Goal: Task Accomplishment & Management: Manage account settings

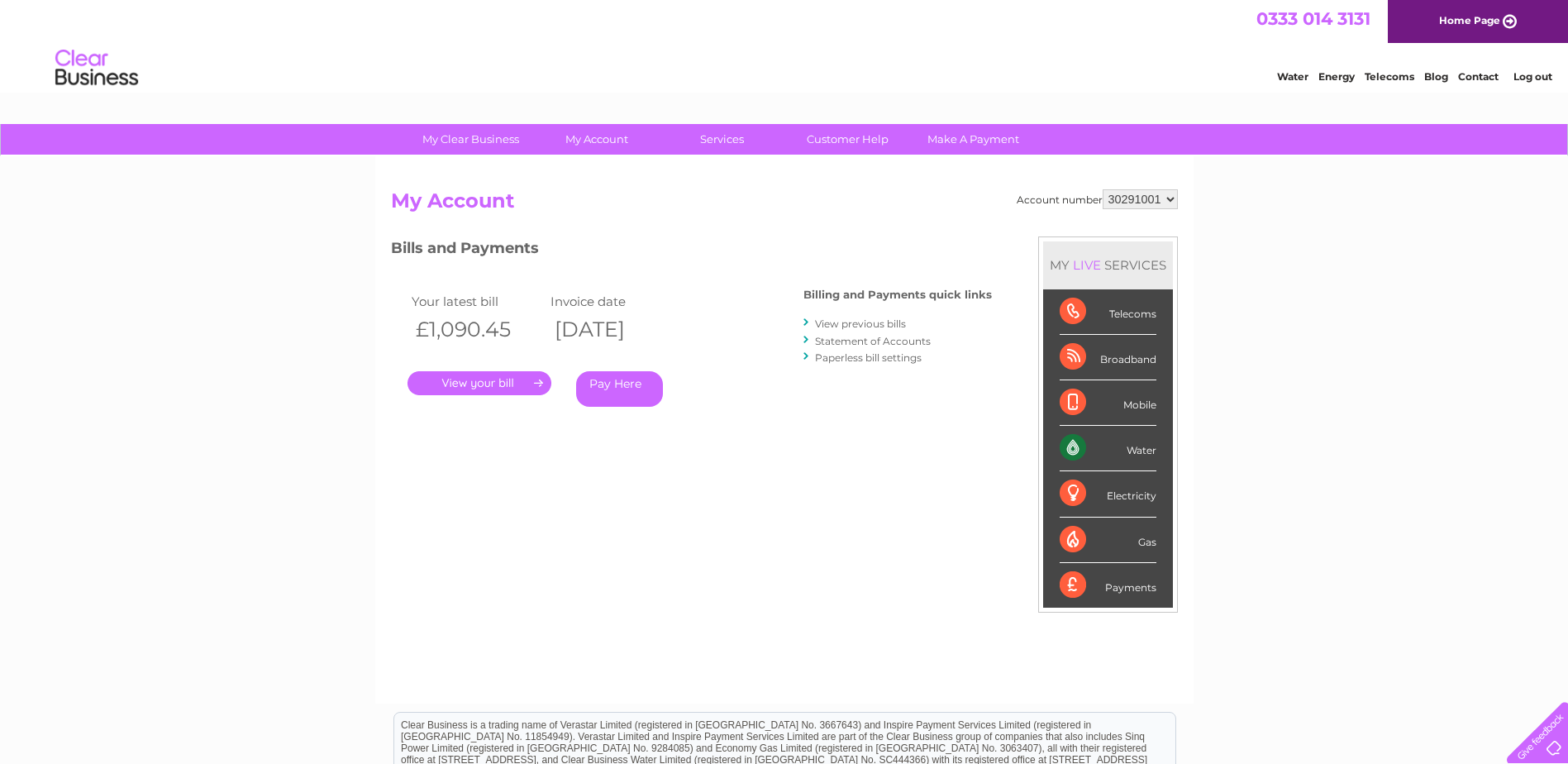
click at [878, 341] on link "Statement of Accounts" at bounding box center [872, 341] width 115 height 13
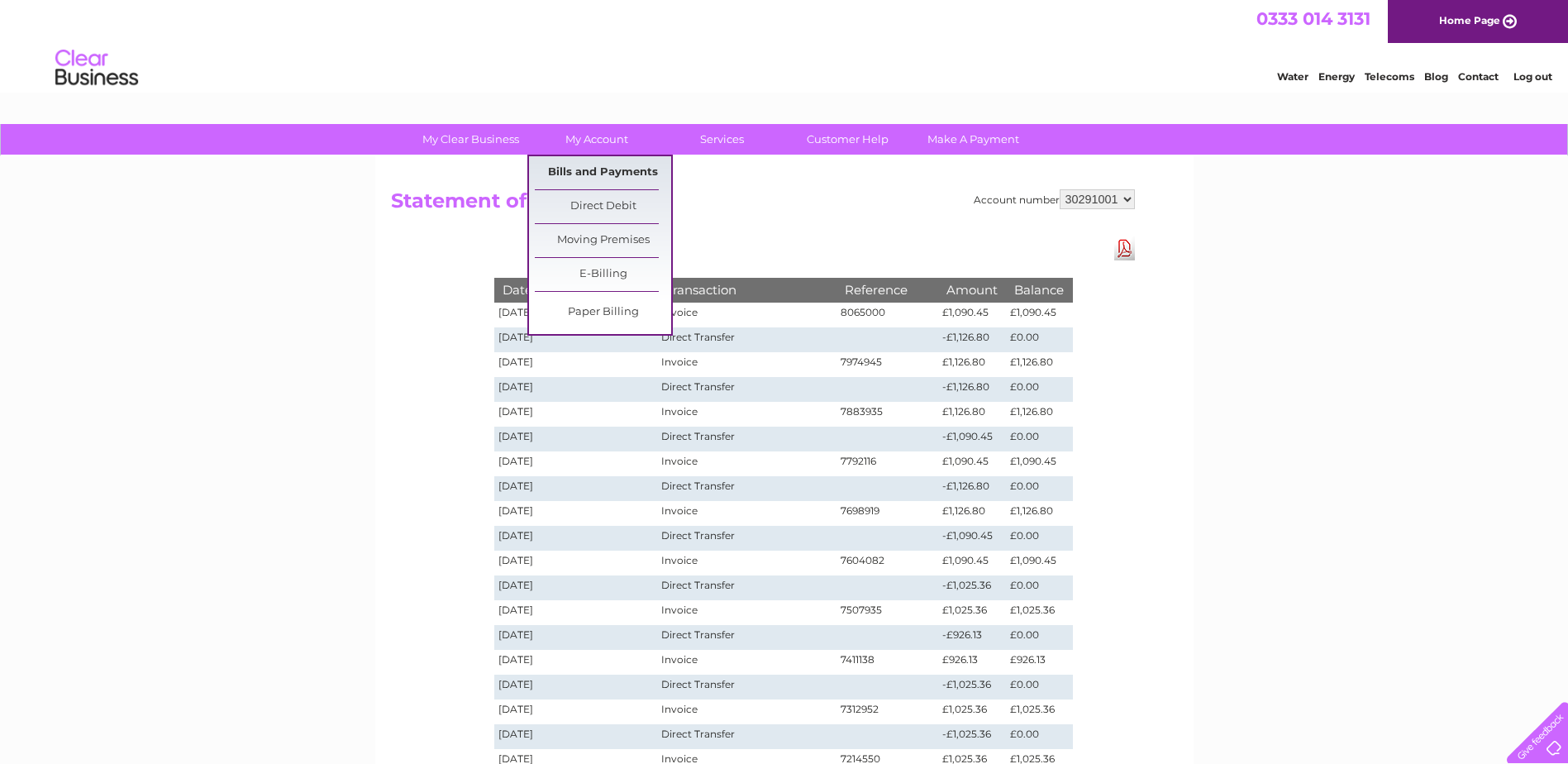
click at [612, 171] on link "Bills and Payments" at bounding box center [603, 173] width 137 height 33
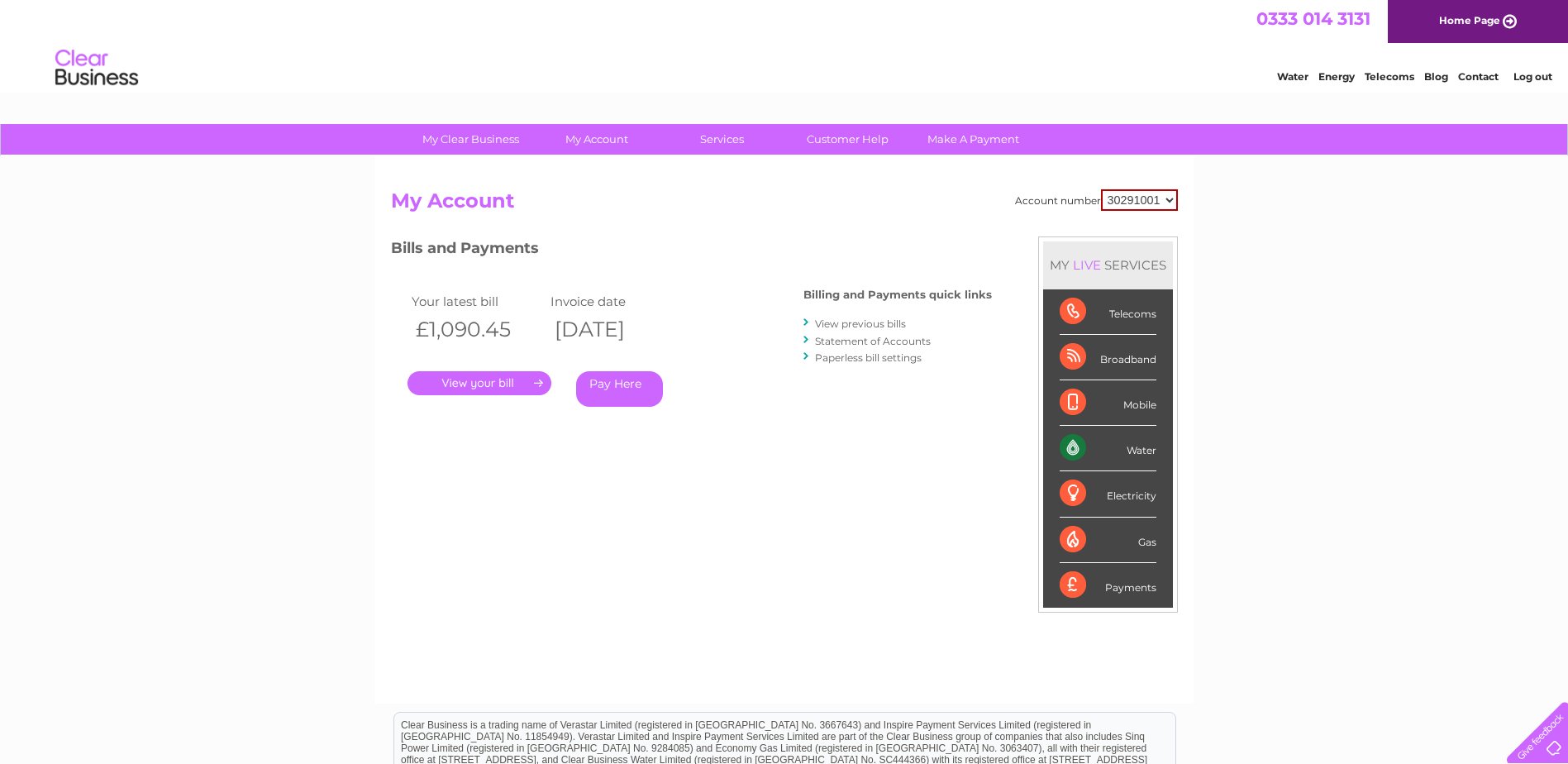
click at [492, 383] on link "." at bounding box center [479, 383] width 144 height 24
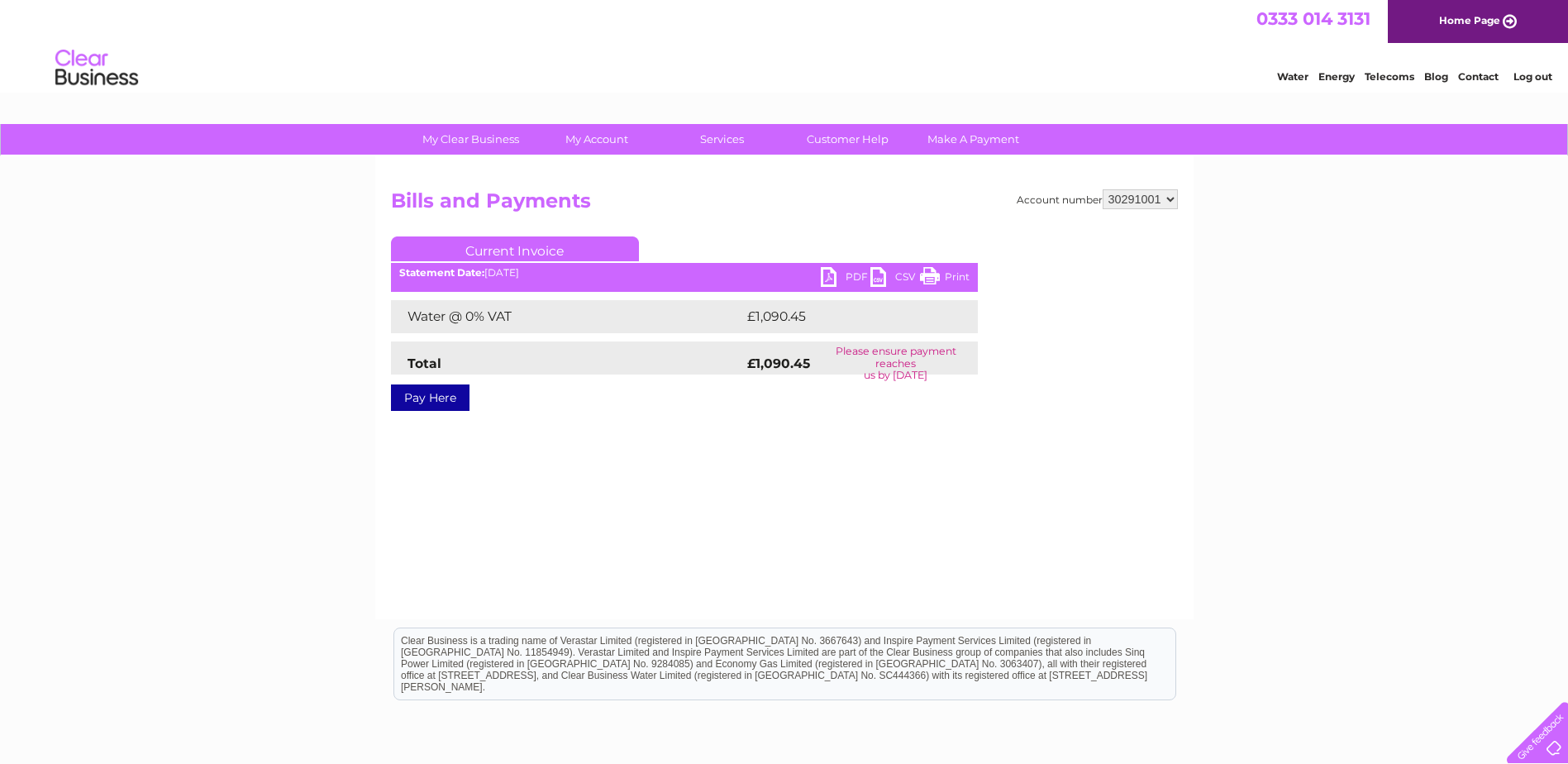
click at [832, 272] on link "PDF" at bounding box center [845, 278] width 50 height 24
